Goal: Transaction & Acquisition: Purchase product/service

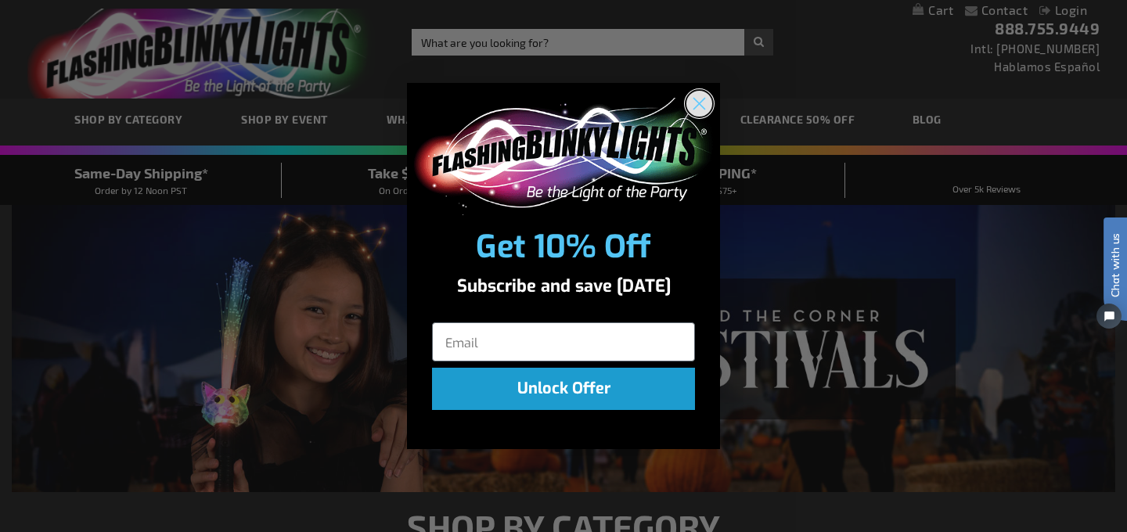
click at [700, 106] on circle "Close dialog" at bounding box center [699, 103] width 26 height 26
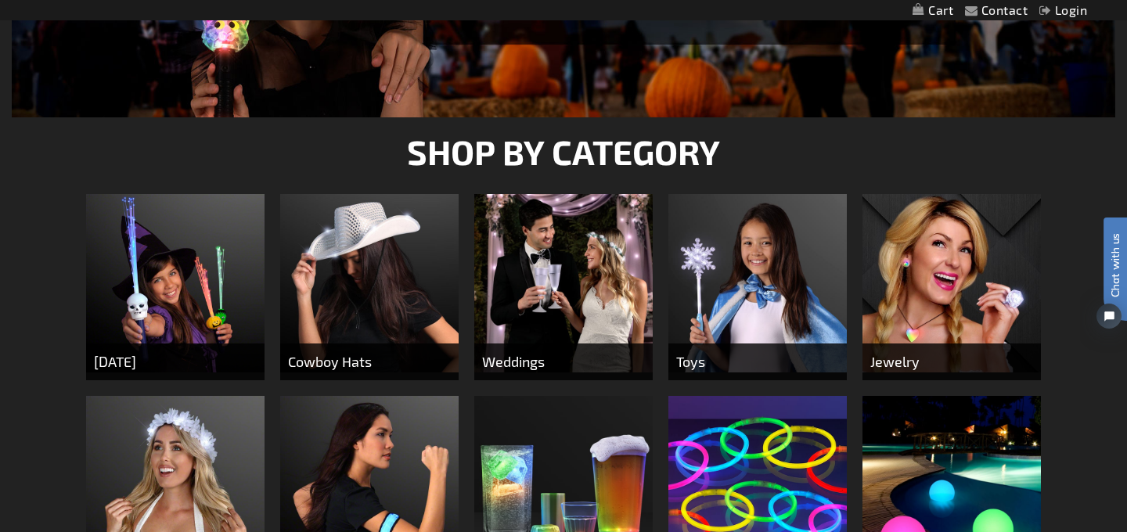
scroll to position [390, 0]
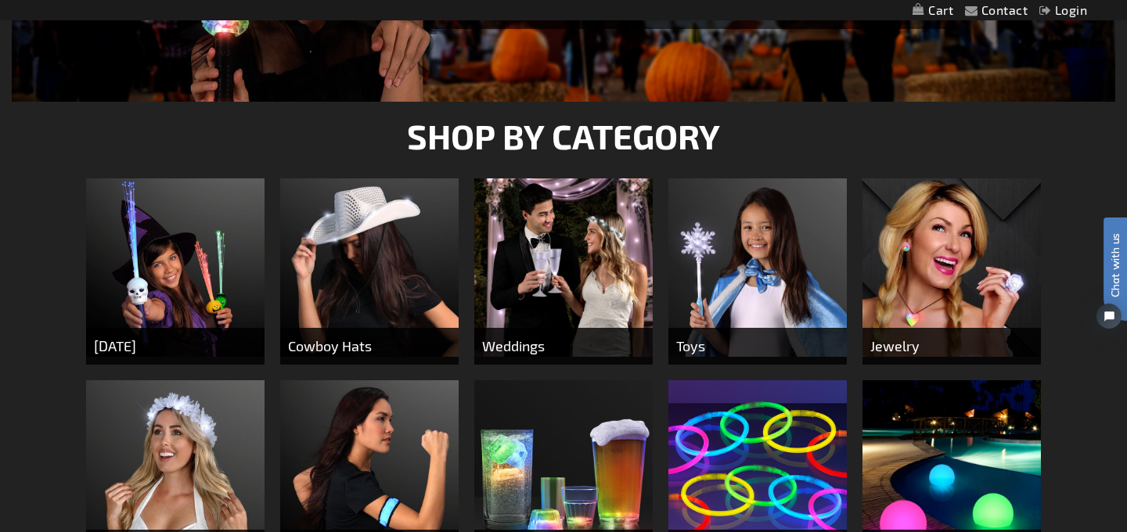
click at [555, 267] on img at bounding box center [563, 267] width 178 height 178
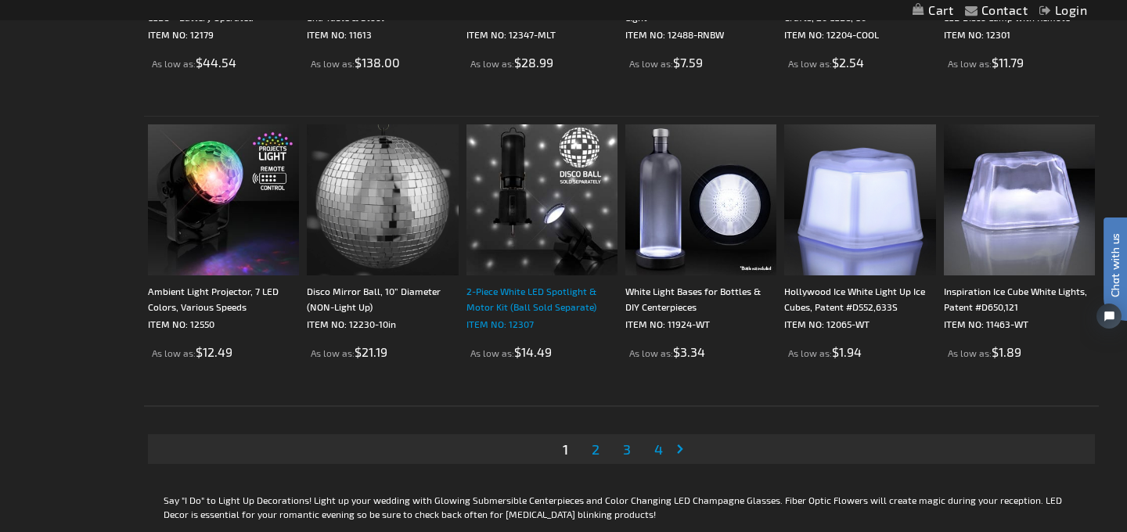
scroll to position [3077, 0]
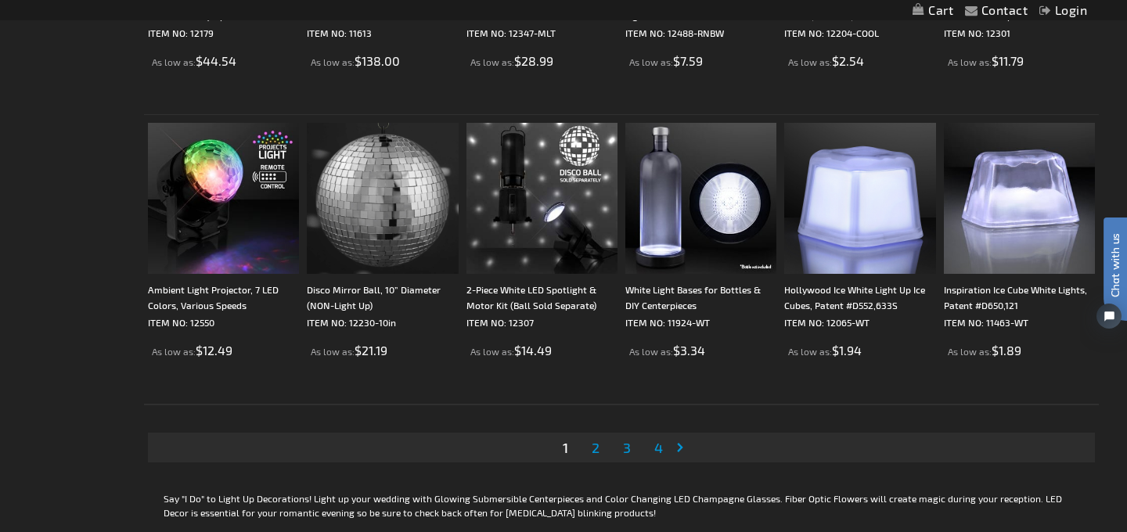
click at [598, 448] on span "2" at bounding box center [596, 447] width 8 height 17
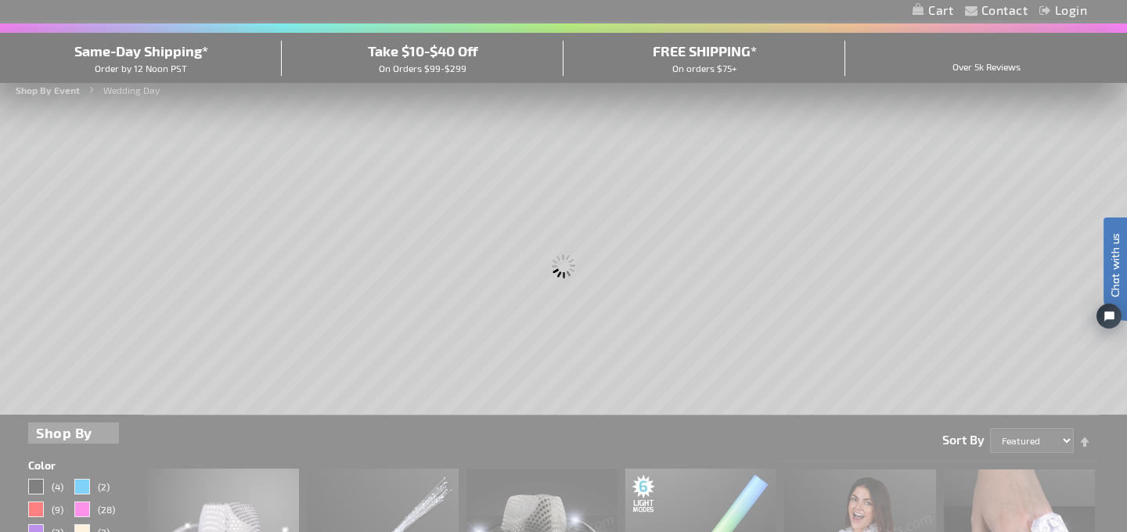
scroll to position [0, 0]
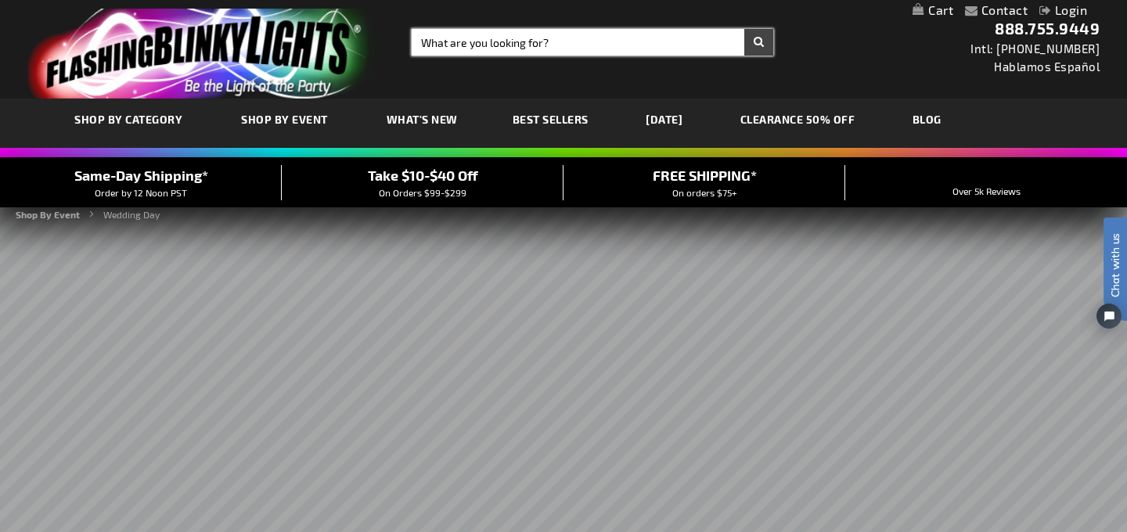
click at [538, 43] on input "Search" at bounding box center [593, 42] width 362 height 27
type input "tambourine"
click at [744, 29] on button "Search" at bounding box center [758, 42] width 29 height 27
